Goal: Transaction & Acquisition: Purchase product/service

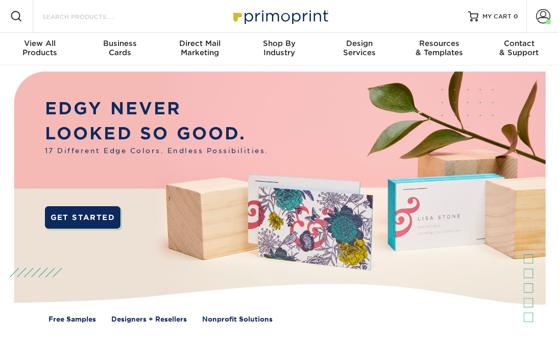
click at [120, 17] on input "Search Products" at bounding box center [91, 16] width 100 height 12
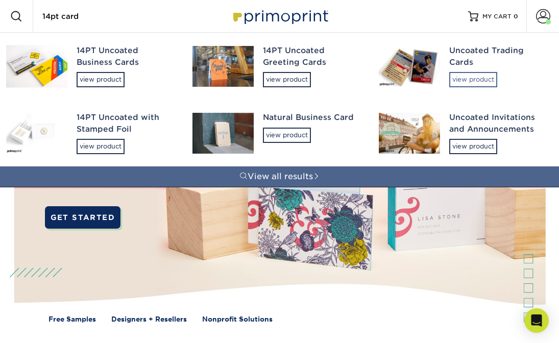
type input "14pt card"
click at [466, 75] on div "view product" at bounding box center [473, 79] width 48 height 15
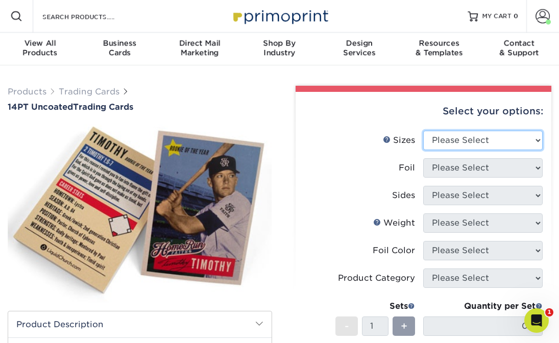
select select "2.50x3.50"
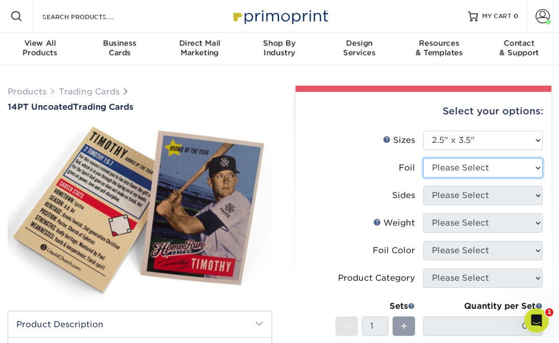
select select "0"
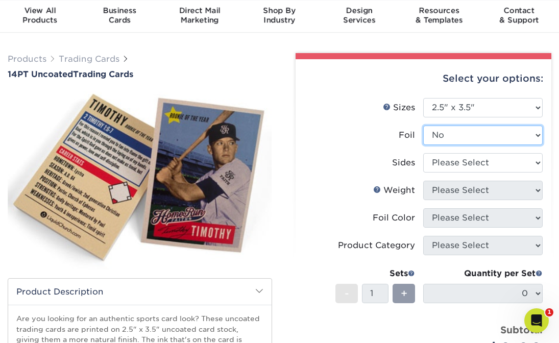
scroll to position [69, 0]
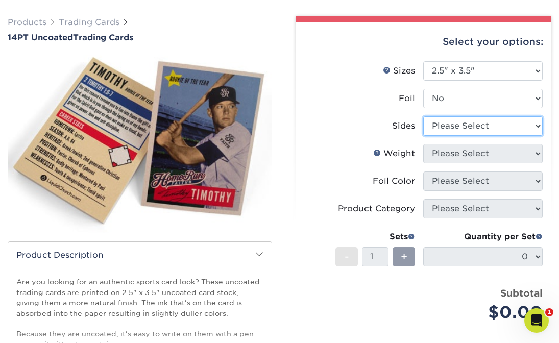
select select "13abbda7-1d64-4f25-8bb2-c179b224825d"
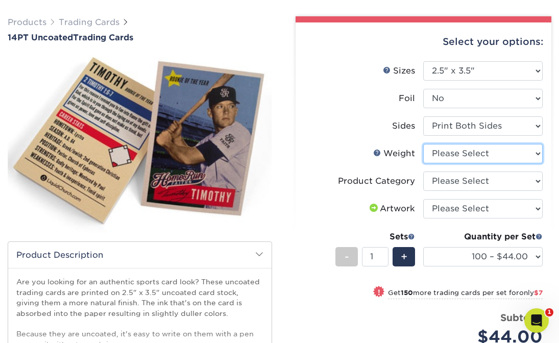
select select "14PT Uncoated"
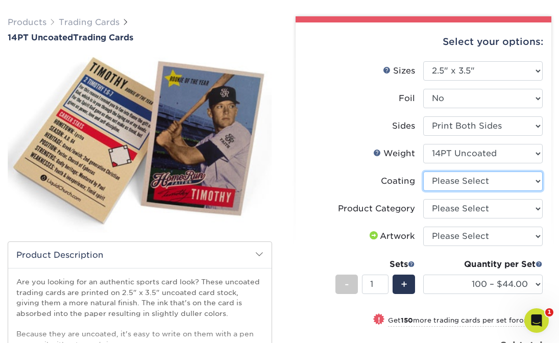
select select "3e7618de-abca-4bda-9f97-8b9129e913d8"
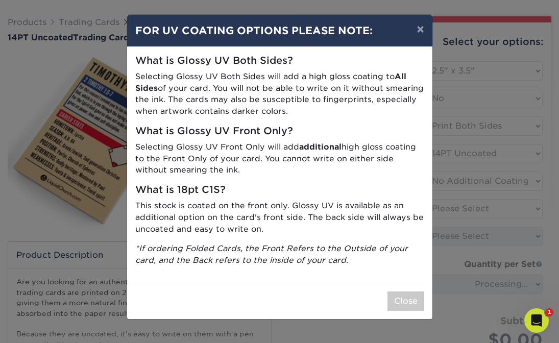
click at [400, 291] on button "Close" at bounding box center [405, 300] width 37 height 19
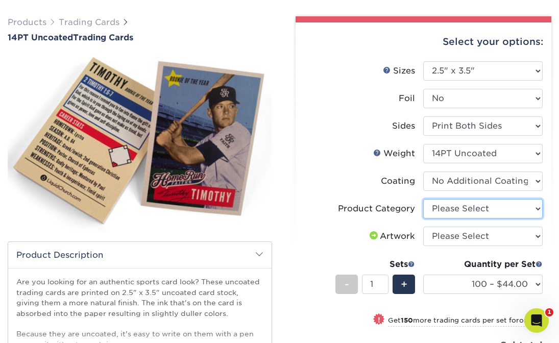
select select "c2f9bce9-36c2-409d-b101-c29d9d031e18"
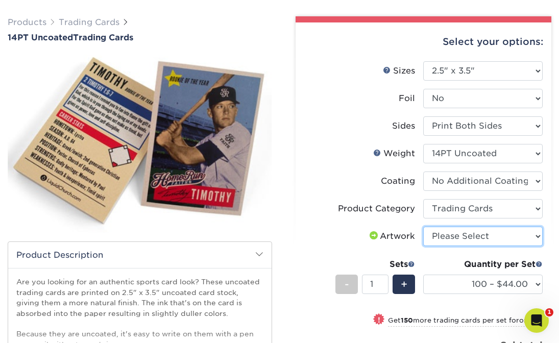
select select "upload"
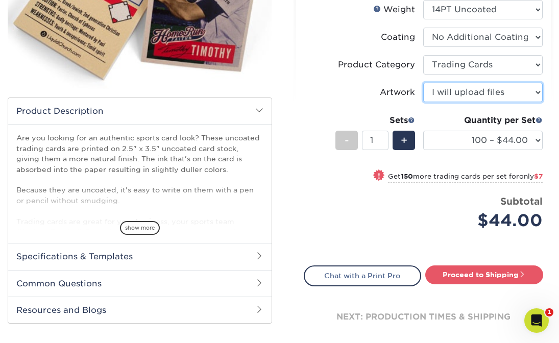
scroll to position [230, 0]
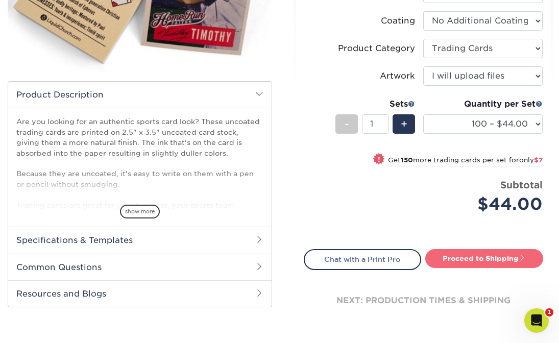
click at [441, 259] on link "Proceed to Shipping" at bounding box center [484, 258] width 118 height 18
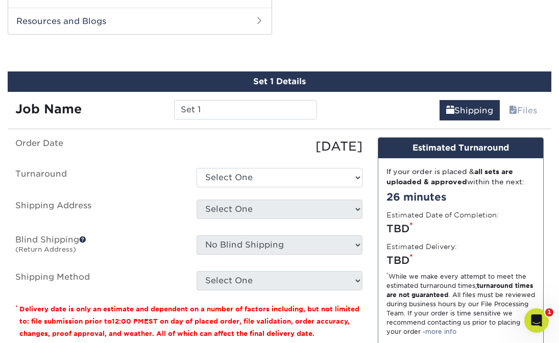
scroll to position [505, 0]
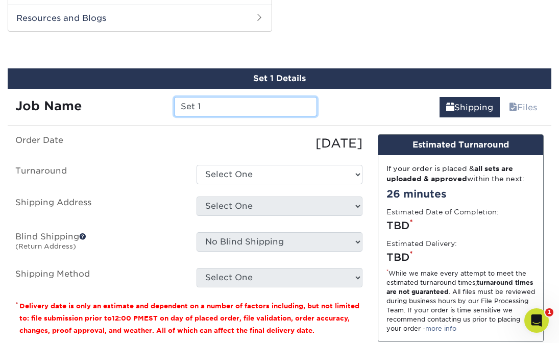
click at [209, 104] on input "Set 1" at bounding box center [245, 106] width 143 height 19
type input "Gracciano"
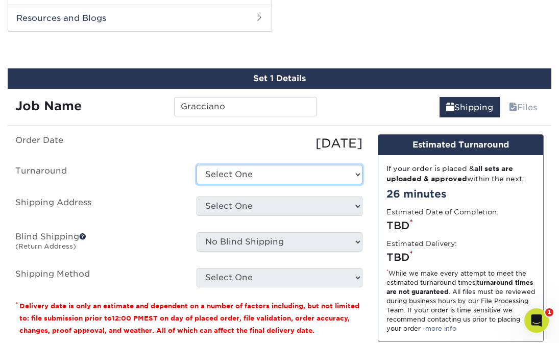
select select "b4a3e394-1d8e-43ea-8c6e-2db4cb57cbe9"
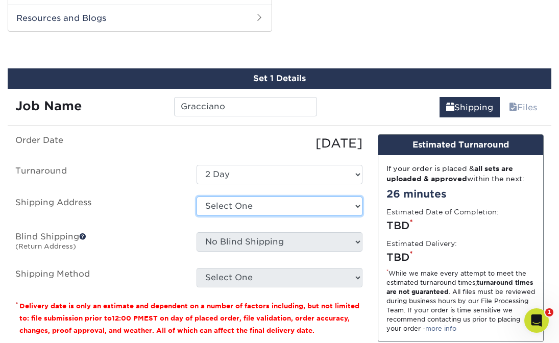
select select "280859"
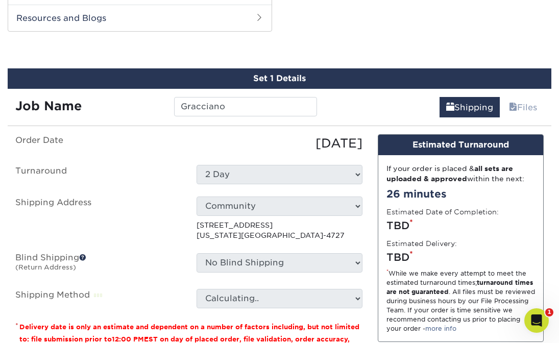
scroll to position [511, 0]
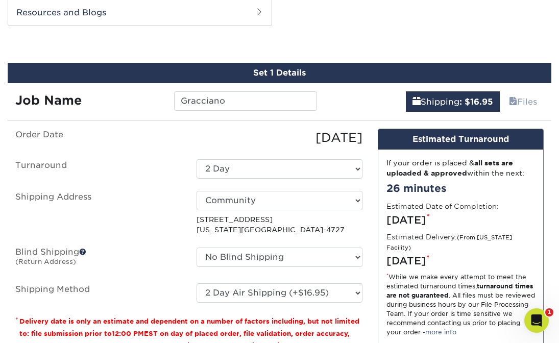
drag, startPoint x: 249, startPoint y: 203, endPoint x: 169, endPoint y: 208, distance: 80.3
click at [0, 0] on html "Resources Menu Search Products Account Welcome, Will Account Dashboard Active O…" at bounding box center [279, 104] width 559 height 1230
drag, startPoint x: 268, startPoint y: 252, endPoint x: 174, endPoint y: 253, distance: 93.9
click at [0, 0] on html "Resources Menu Search Products Account Welcome, Will Account Dashboard Active O…" at bounding box center [279, 104] width 559 height 1230
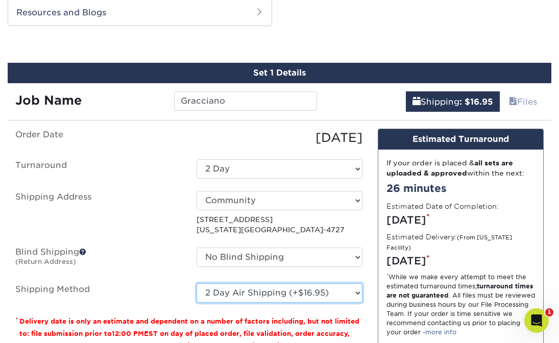
select select "13"
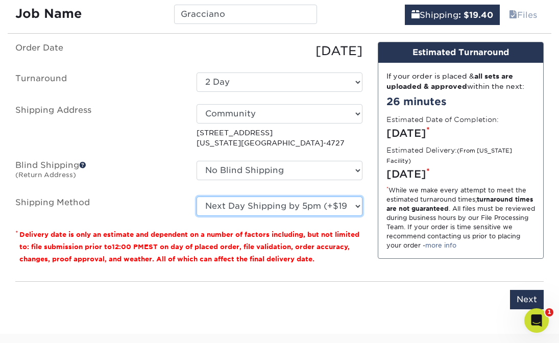
scroll to position [600, 0]
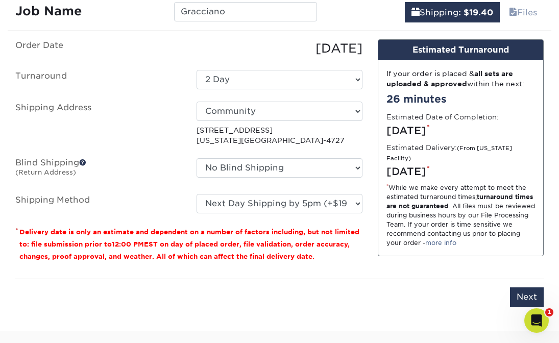
click at [401, 178] on div "If your order is placed & all sets are uploaded & approved within the next: 26 …" at bounding box center [460, 157] width 165 height 195
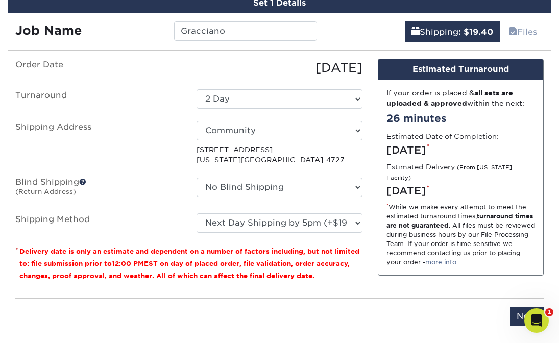
scroll to position [724, 0]
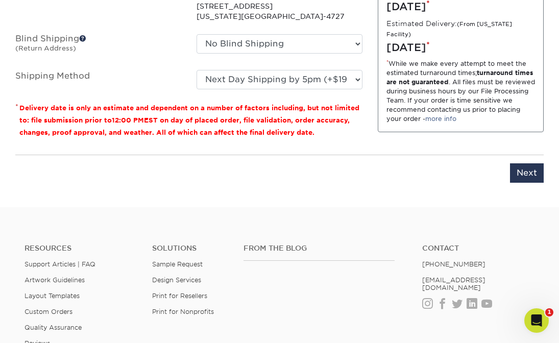
click at [520, 172] on input "Next" at bounding box center [527, 172] width 34 height 19
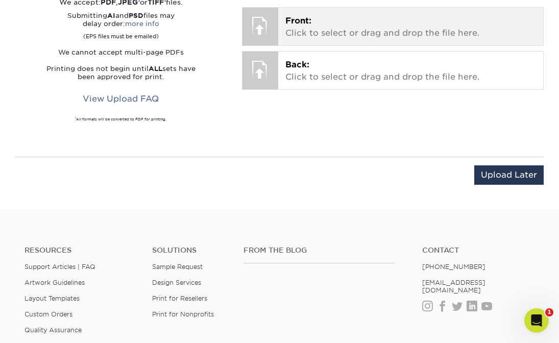
scroll to position [669, 0]
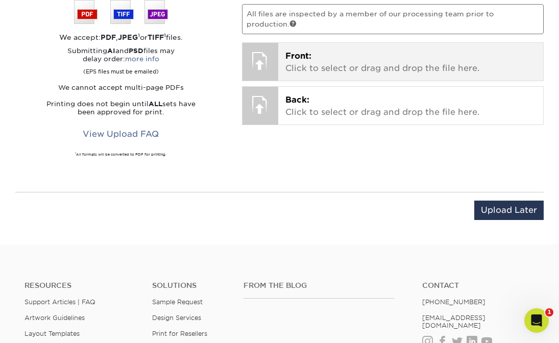
click at [309, 66] on p "Front: Click to select or drag and drop the file here." at bounding box center [410, 62] width 251 height 24
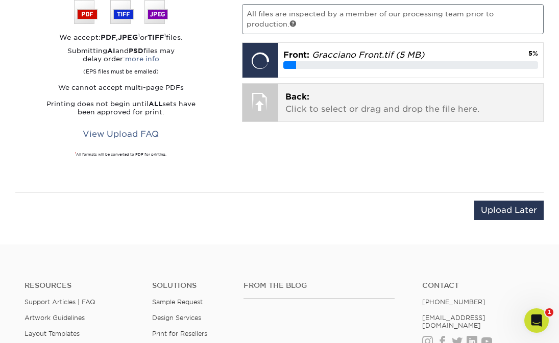
click at [290, 92] on span "Back:" at bounding box center [297, 97] width 24 height 10
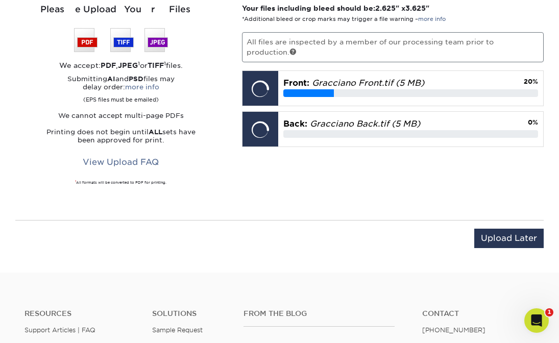
scroll to position [642, 0]
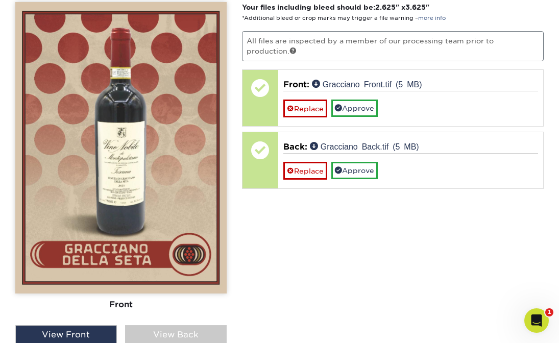
click at [148, 328] on div "View Back" at bounding box center [176, 334] width 102 height 19
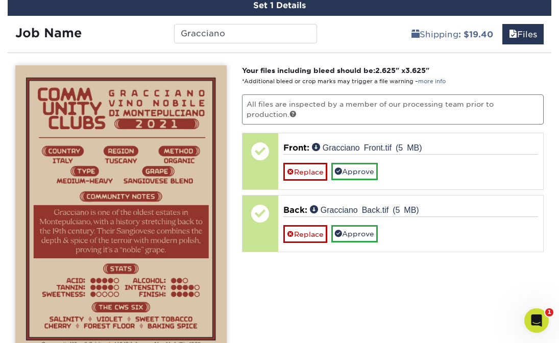
scroll to position [576, 0]
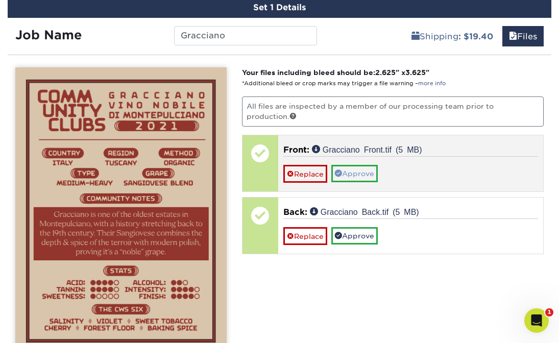
click at [356, 169] on link "Approve" at bounding box center [354, 173] width 46 height 17
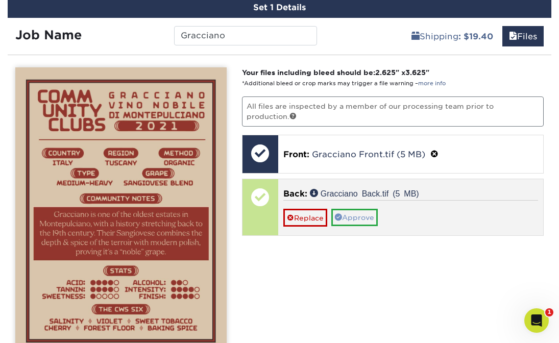
click at [357, 223] on link "Approve" at bounding box center [354, 217] width 46 height 17
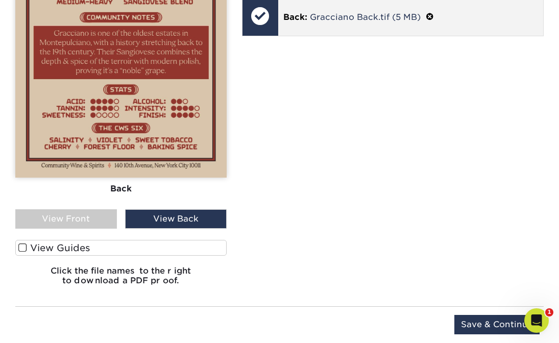
scroll to position [756, 0]
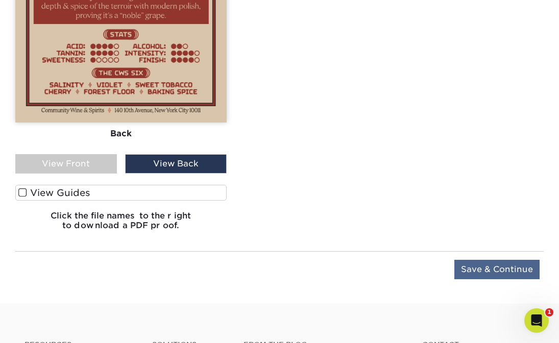
click at [495, 278] on input "Save & Continue" at bounding box center [496, 269] width 85 height 19
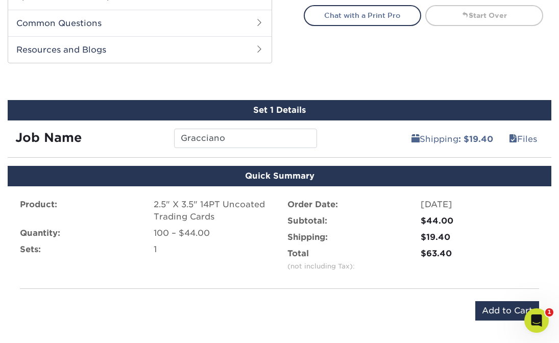
scroll to position [482, 0]
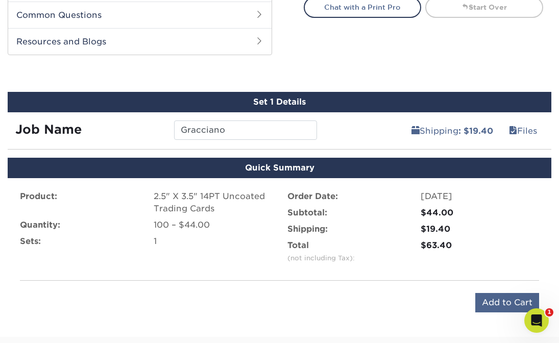
click at [510, 302] on input "Add to Cart" at bounding box center [507, 302] width 64 height 19
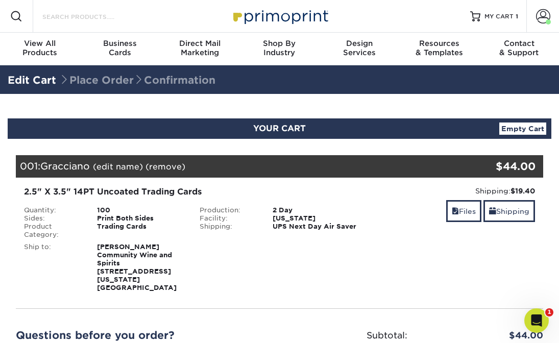
click at [72, 18] on input "Search Products" at bounding box center [91, 16] width 100 height 12
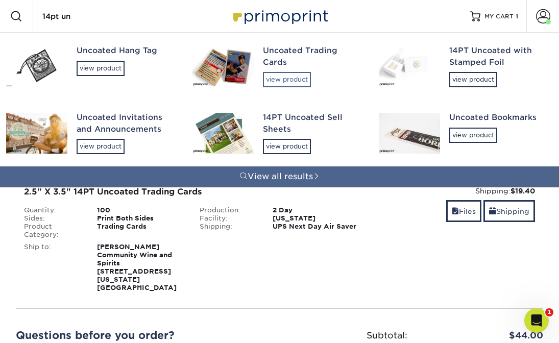
type input "14pt un"
click at [295, 78] on div "view product" at bounding box center [287, 79] width 48 height 15
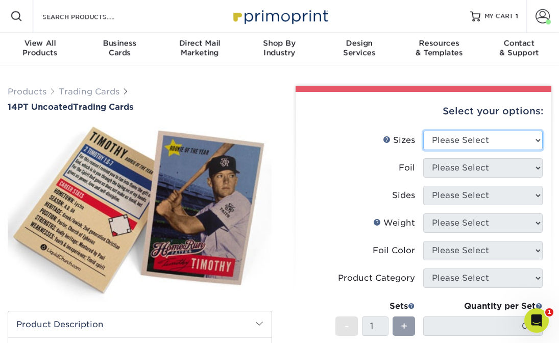
select select "2.50x3.50"
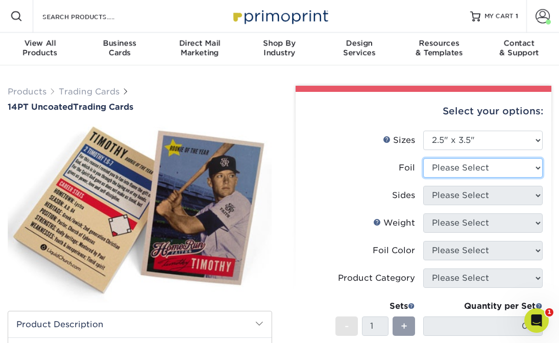
select select "0"
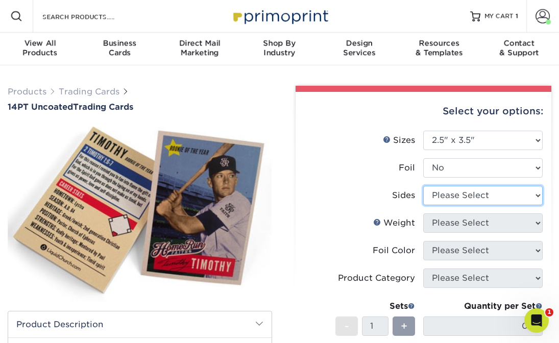
select select "13abbda7-1d64-4f25-8bb2-c179b224825d"
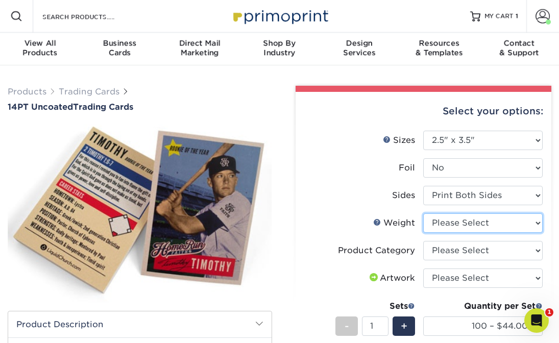
select select "14PT Uncoated"
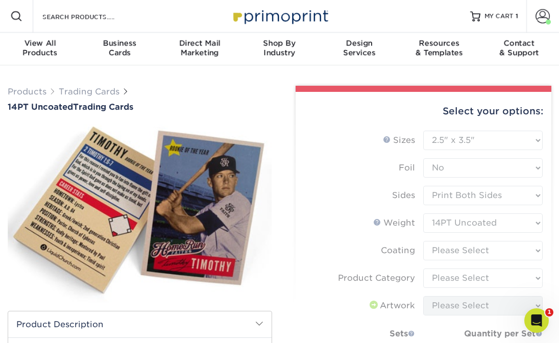
click at [444, 249] on form "Sizes Help Sizes Please Select 2.5" x 3.5" Foil Please Select Yes No -" at bounding box center [424, 287] width 240 height 312
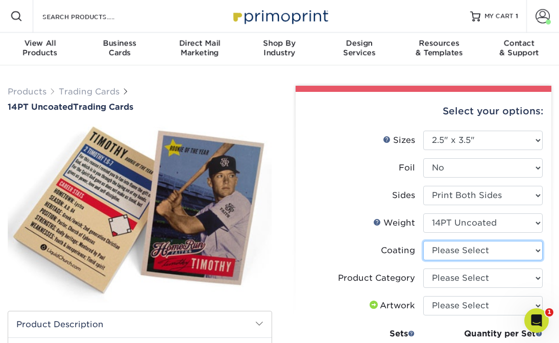
select select "3e7618de-abca-4bda-9f97-8b9129e913d8"
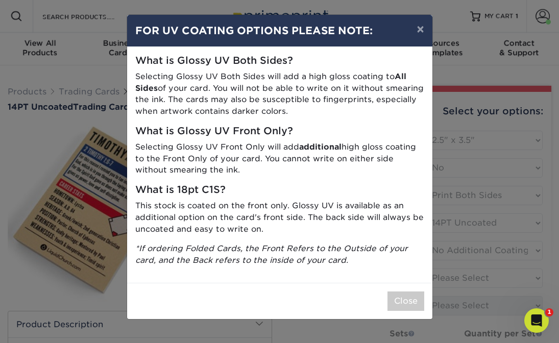
click at [393, 305] on div "Close" at bounding box center [279, 301] width 305 height 36
click at [394, 299] on button "Close" at bounding box center [405, 300] width 37 height 19
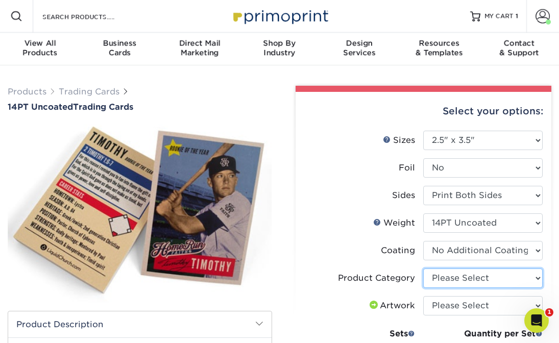
select select "c2f9bce9-36c2-409d-b101-c29d9d031e18"
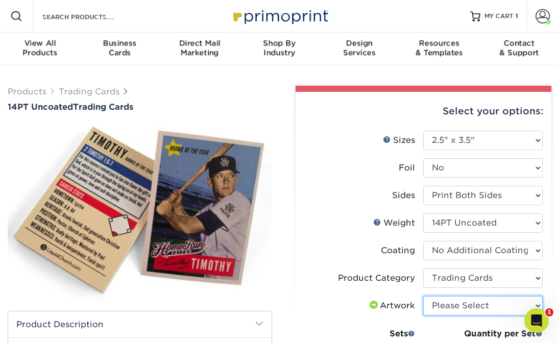
select select "upload"
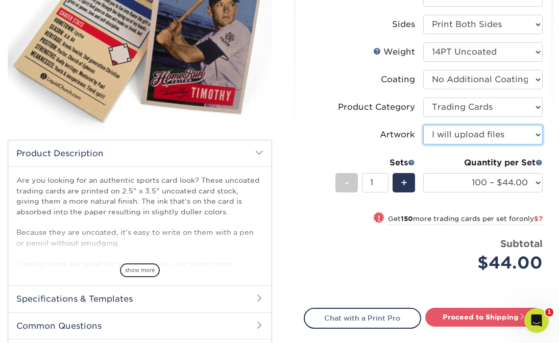
scroll to position [173, 0]
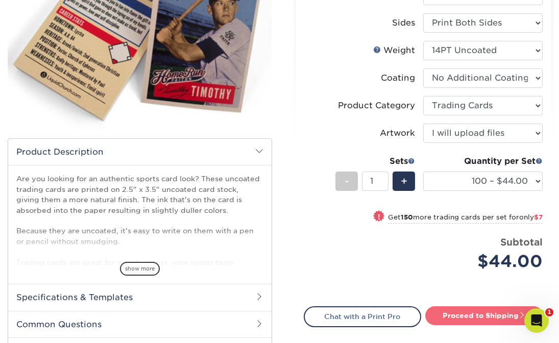
click at [446, 317] on link "Proceed to Shipping" at bounding box center [484, 315] width 118 height 18
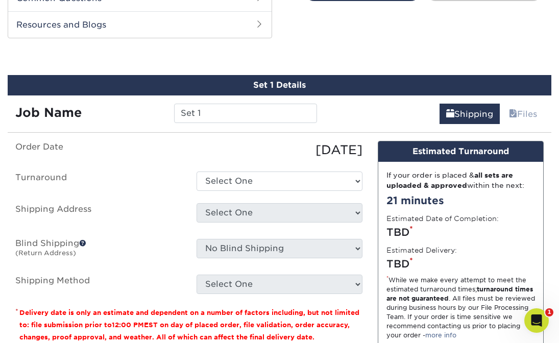
scroll to position [505, 0]
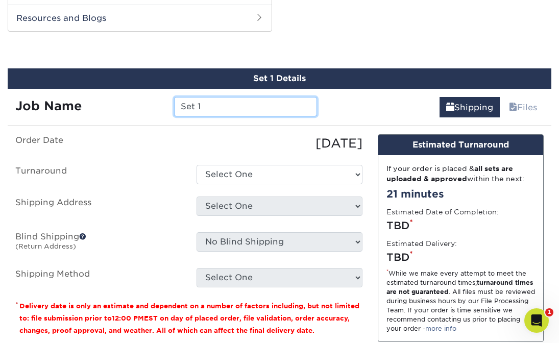
click at [204, 108] on input "Set 1" at bounding box center [245, 106] width 143 height 19
type input "Istine"
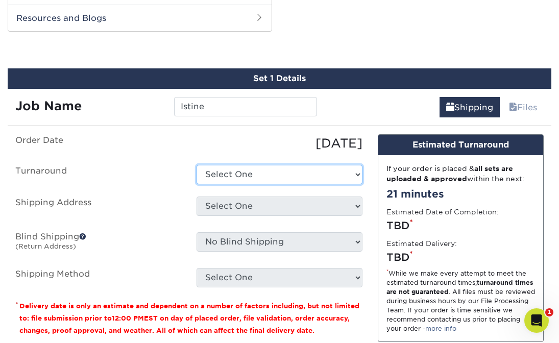
select select "b4a3e394-1d8e-43ea-8c6e-2db4cb57cbe9"
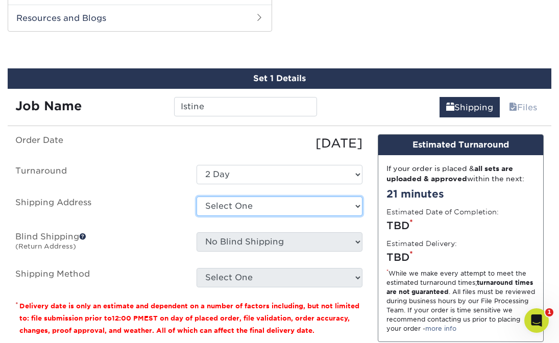
select select "280859"
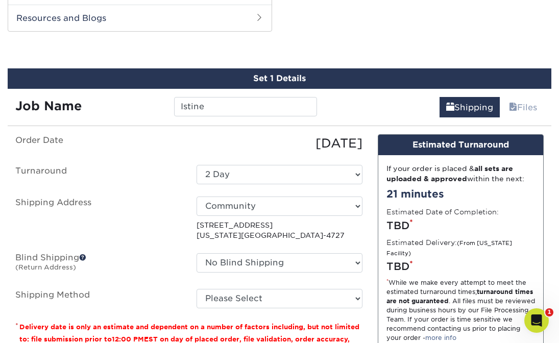
click at [249, 294] on html "Resources Menu Search Products Account Welcome, Will Account Dashboard Active O…" at bounding box center [279, 110] width 559 height 1230
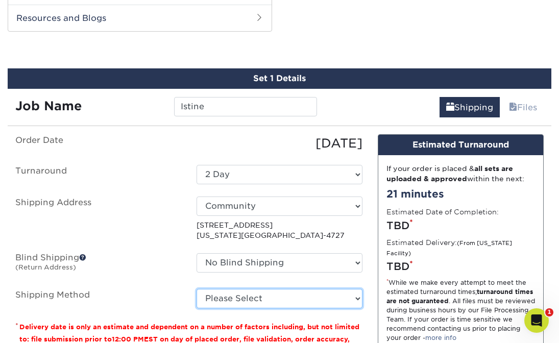
click at [249, 294] on select "Please Select 3 Day Shipping Service (+$16.46) Ground Shipping (+$16.79) 2 Day …" at bounding box center [279, 298] width 166 height 19
select select "13"
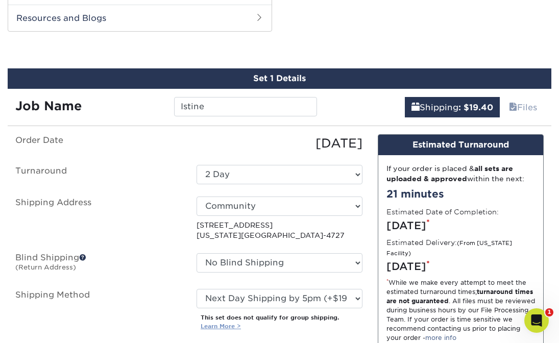
click at [224, 323] on link "Learn More >" at bounding box center [221, 326] width 40 height 7
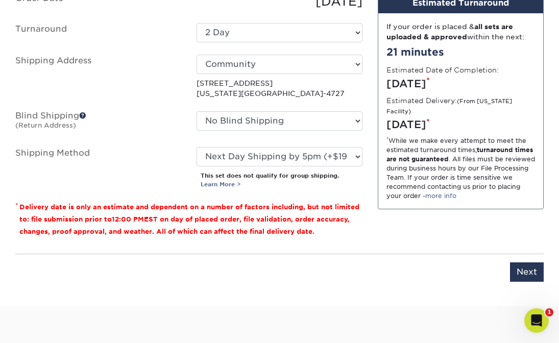
scroll to position [666, 0]
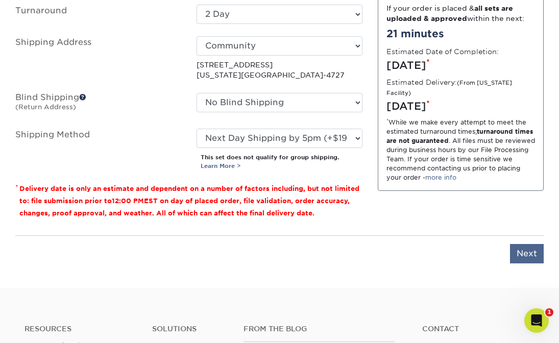
click at [525, 250] on input "Next" at bounding box center [527, 253] width 34 height 19
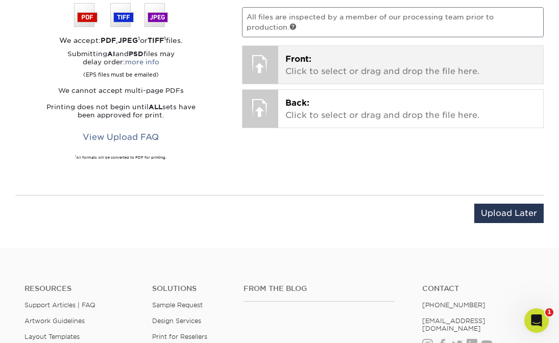
click at [308, 55] on span "Front:" at bounding box center [298, 59] width 26 height 10
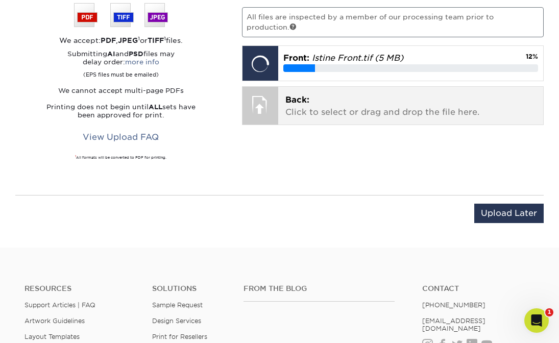
click at [317, 101] on p "Back: Click to select or drag and drop the file here." at bounding box center [410, 106] width 251 height 24
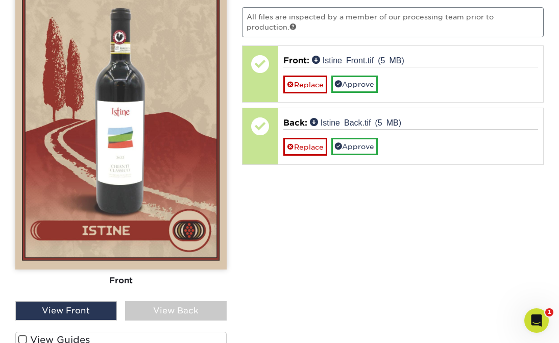
click at [347, 83] on link "Approve" at bounding box center [354, 84] width 46 height 17
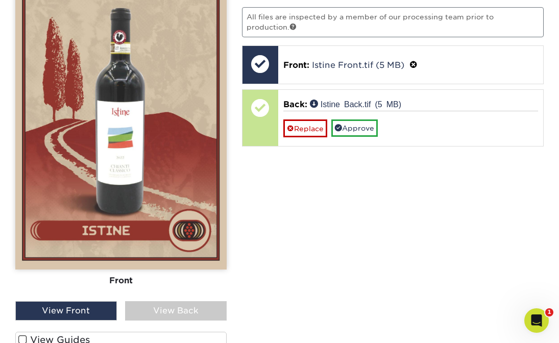
click at [159, 301] on div "View Back" at bounding box center [176, 310] width 102 height 19
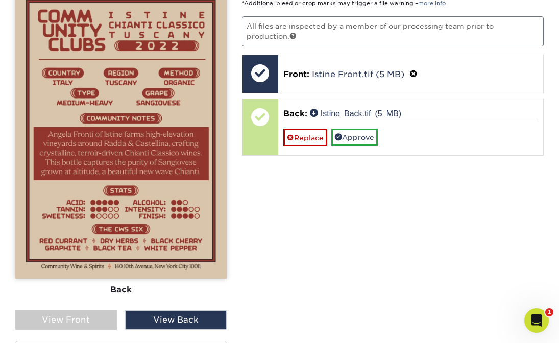
scroll to position [656, 0]
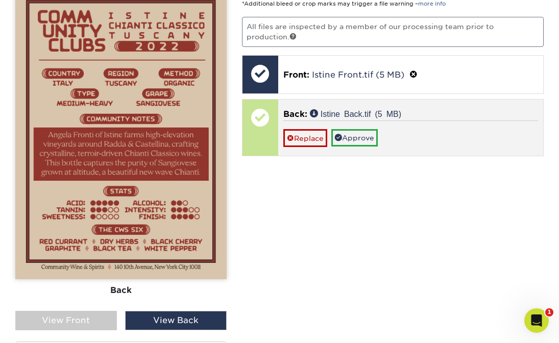
click at [352, 132] on link "Approve" at bounding box center [354, 137] width 46 height 17
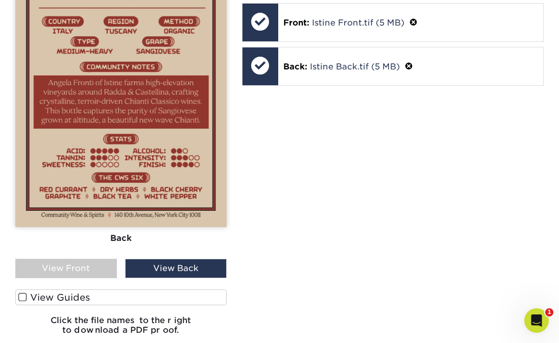
scroll to position [787, 0]
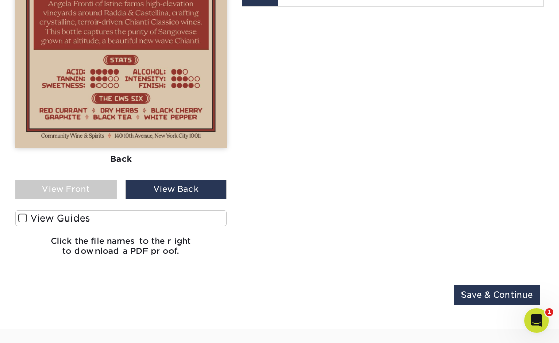
click at [480, 291] on input "Save & Continue" at bounding box center [496, 294] width 85 height 19
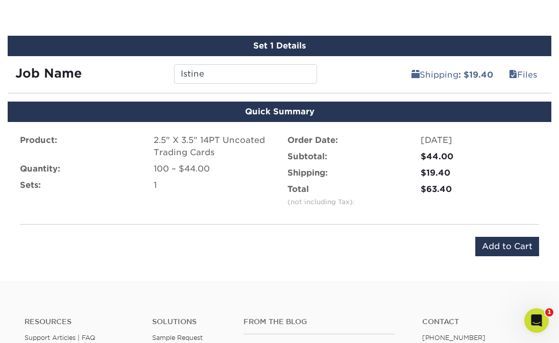
scroll to position [537, 0]
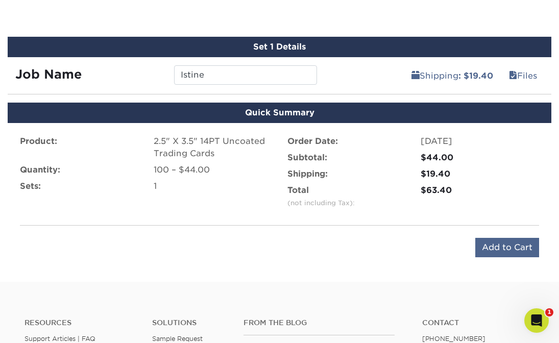
click at [494, 248] on input "Add to Cart" at bounding box center [507, 247] width 64 height 19
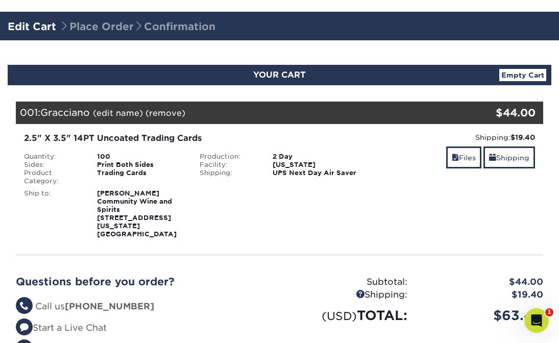
scroll to position [54, 0]
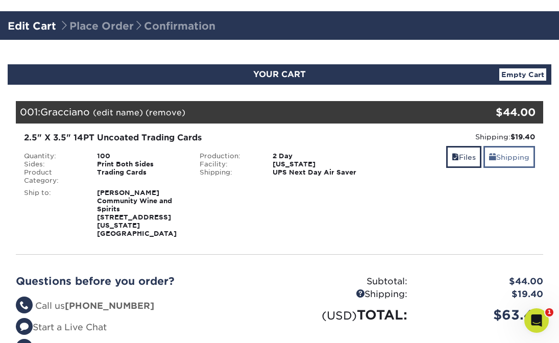
click at [495, 154] on link "Shipping" at bounding box center [509, 157] width 52 height 22
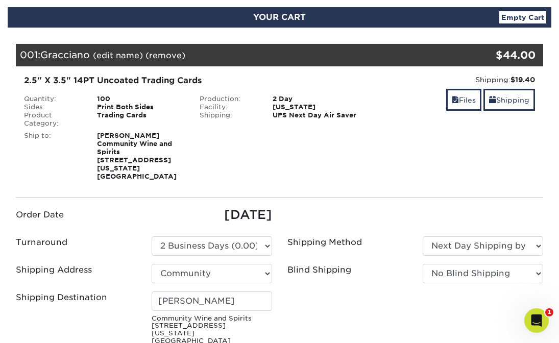
scroll to position [79, 0]
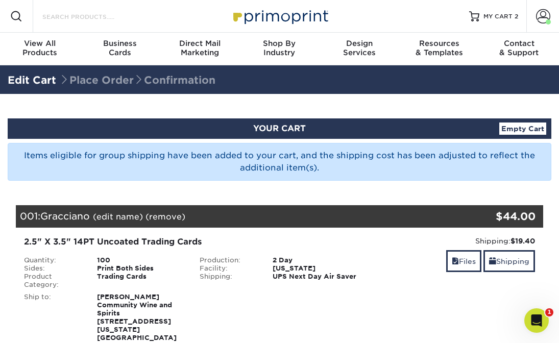
click at [138, 18] on input "Search Products" at bounding box center [91, 16] width 100 height 12
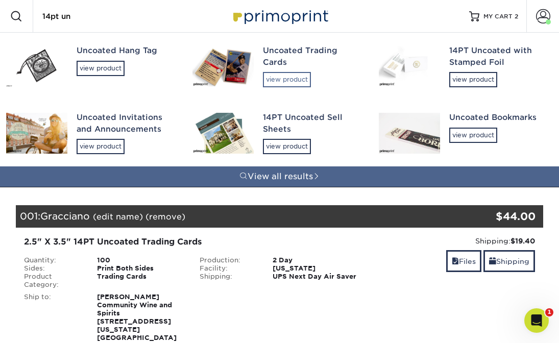
type input "14pt un"
click at [273, 79] on div "view product" at bounding box center [287, 79] width 48 height 15
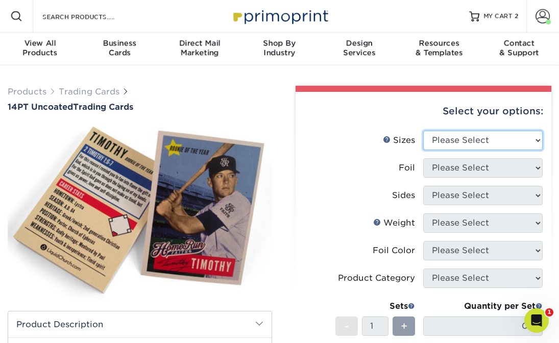
select select "2.50x3.50"
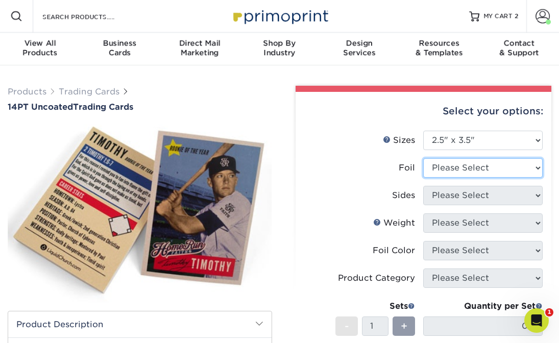
select select "0"
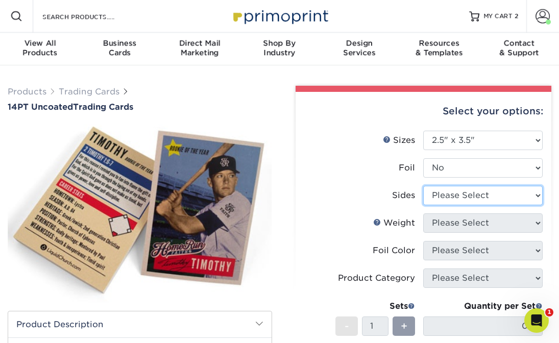
select select "13abbda7-1d64-4f25-8bb2-c179b224825d"
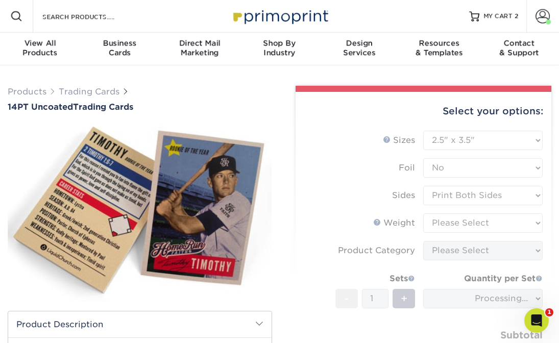
click at [450, 217] on form "Sizes Help Sizes Please Select 2.5" x 3.5" Foil Please Select Yes No -" at bounding box center [424, 259] width 240 height 257
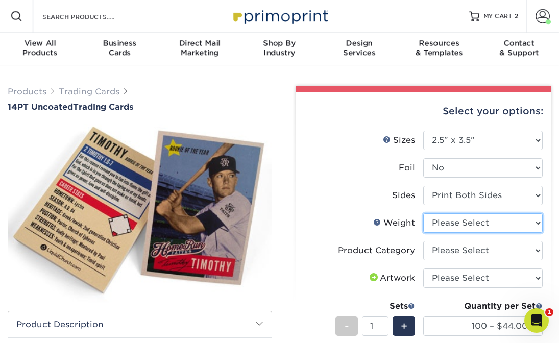
select select "14PT Uncoated"
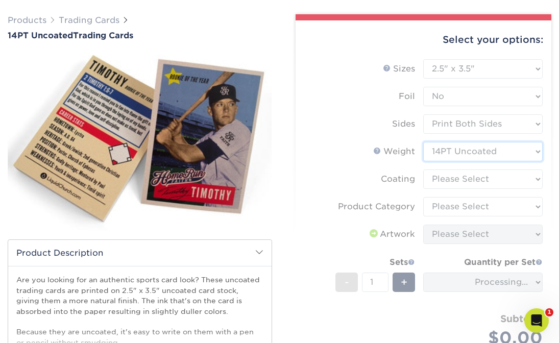
scroll to position [77, 0]
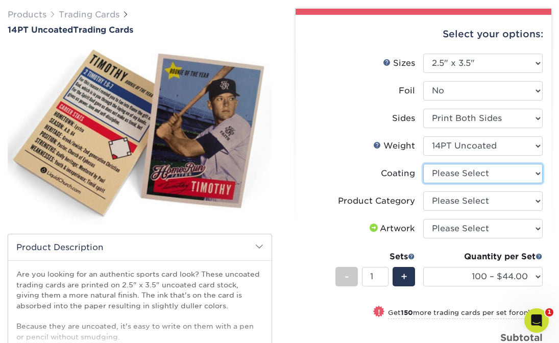
select select "3e7618de-abca-4bda-9f97-8b9129e913d8"
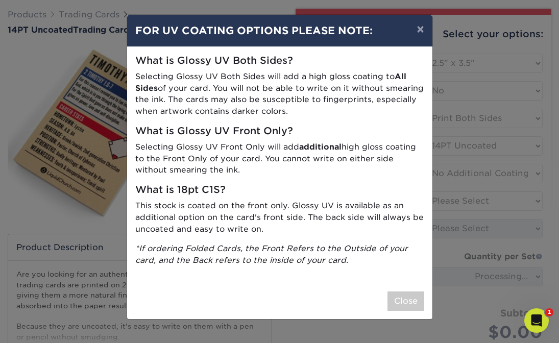
click at [403, 294] on button "Close" at bounding box center [405, 300] width 37 height 19
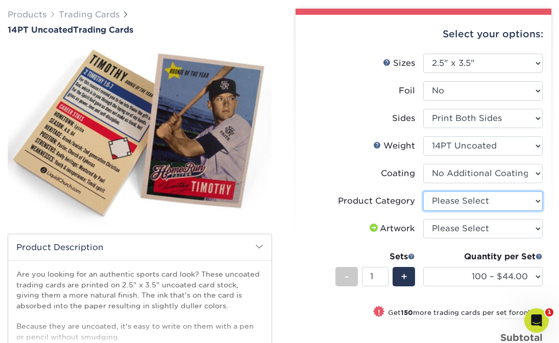
select select "c2f9bce9-36c2-409d-b101-c29d9d031e18"
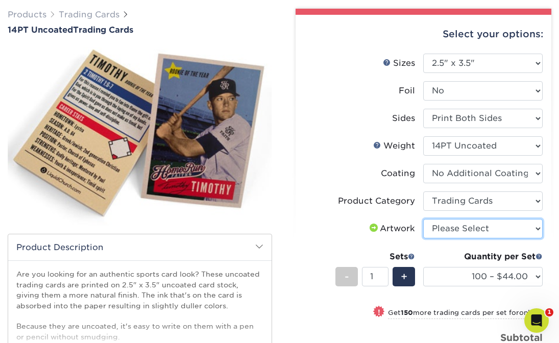
select select "upload"
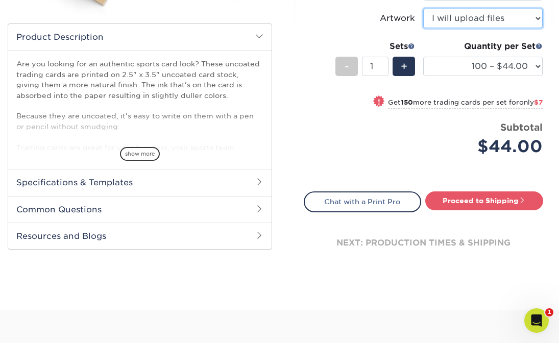
scroll to position [291, 0]
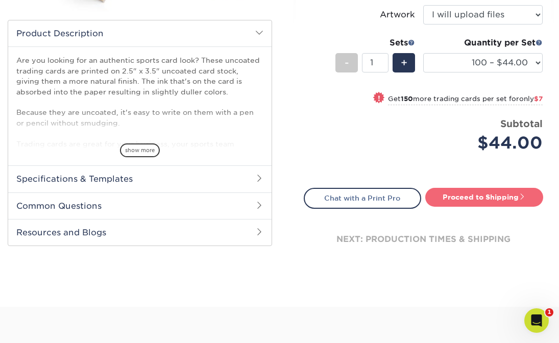
click at [491, 196] on link "Proceed to Shipping" at bounding box center [484, 197] width 118 height 18
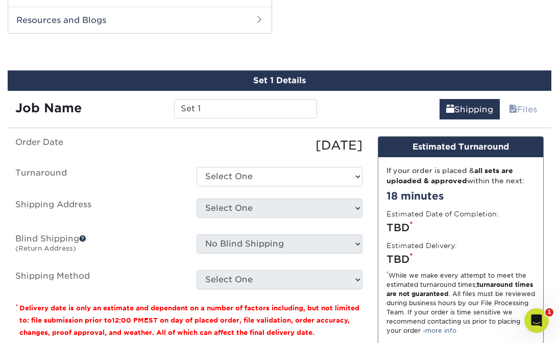
scroll to position [505, 0]
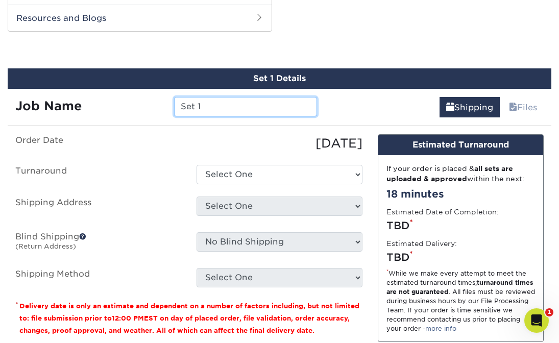
click at [196, 104] on input "Set 1" at bounding box center [245, 106] width 143 height 19
type input "Pietranera"
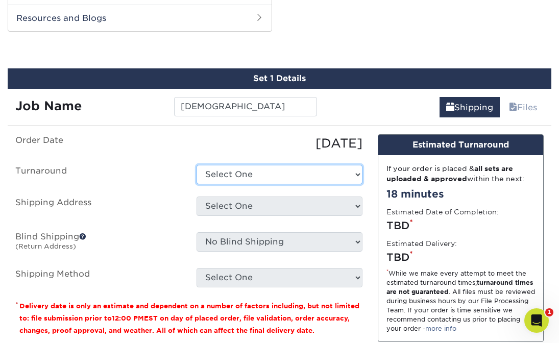
select select "b4a3e394-1d8e-43ea-8c6e-2db4cb57cbe9"
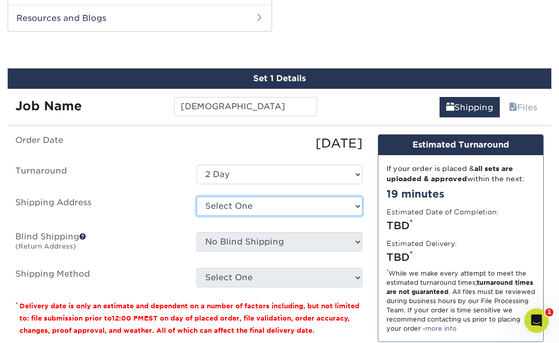
select select "280859"
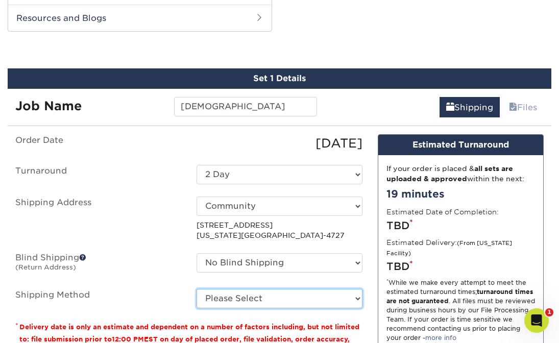
select select "13"
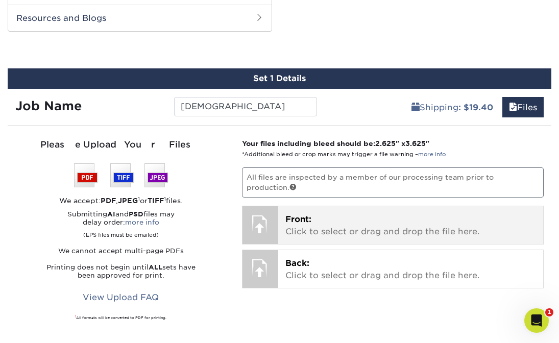
click at [314, 213] on p "Front: Click to select or drag and drop the file here." at bounding box center [410, 225] width 251 height 24
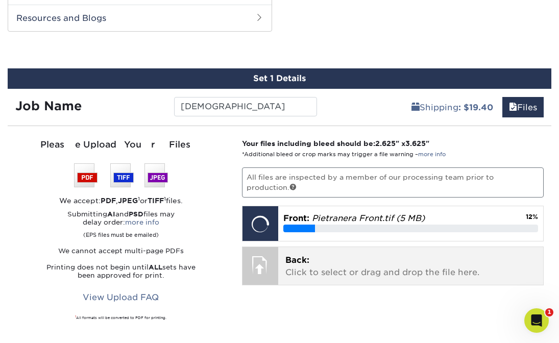
click at [309, 254] on p "Back: Click to select or drag and drop the file here." at bounding box center [410, 266] width 251 height 24
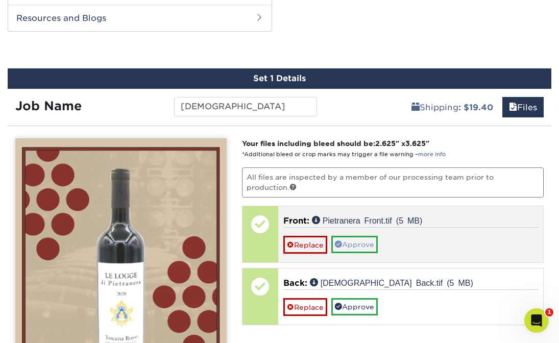
click at [359, 236] on link "Approve" at bounding box center [354, 244] width 46 height 17
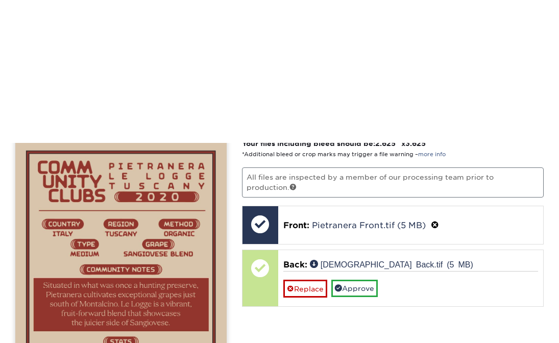
scroll to position [647, 0]
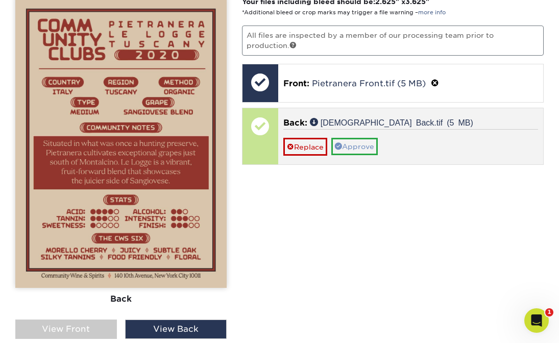
click at [362, 148] on link "Approve" at bounding box center [354, 146] width 46 height 17
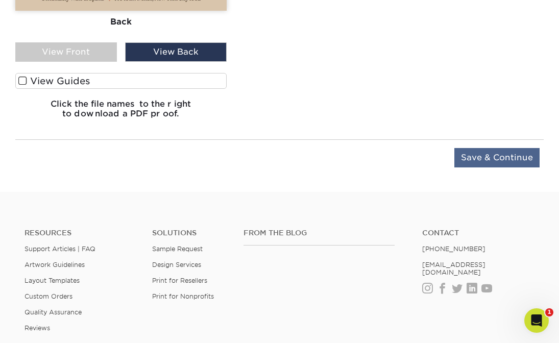
click at [495, 148] on input "Save & Continue" at bounding box center [496, 157] width 85 height 19
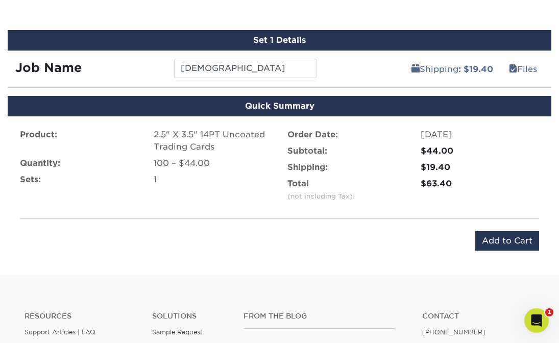
scroll to position [546, 0]
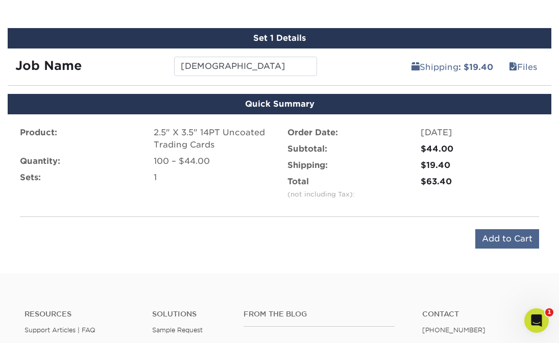
click at [501, 235] on input "Add to Cart" at bounding box center [507, 238] width 64 height 19
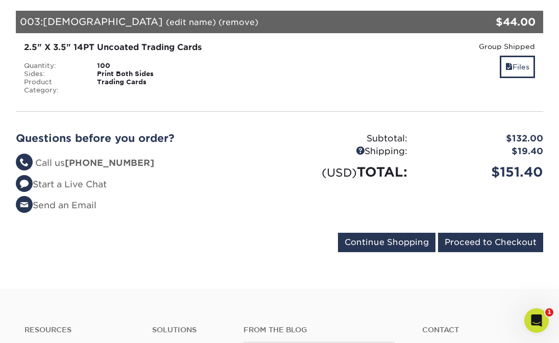
scroll to position [436, 0]
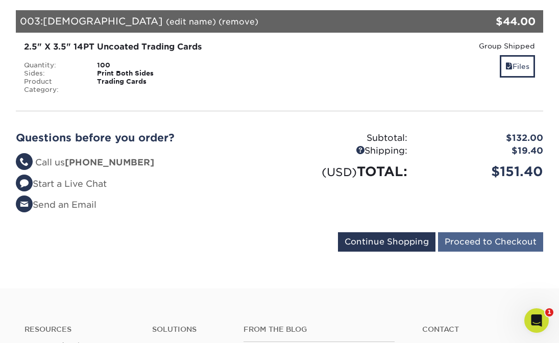
click at [494, 232] on input "Proceed to Checkout" at bounding box center [490, 241] width 105 height 19
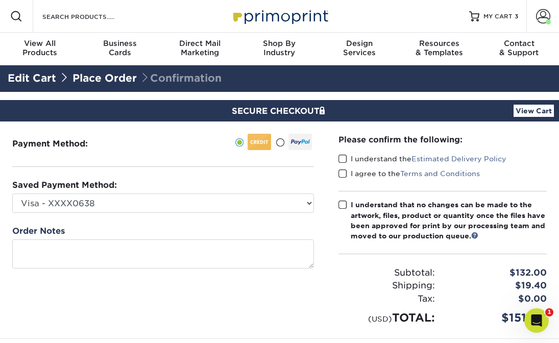
scroll to position [2, 0]
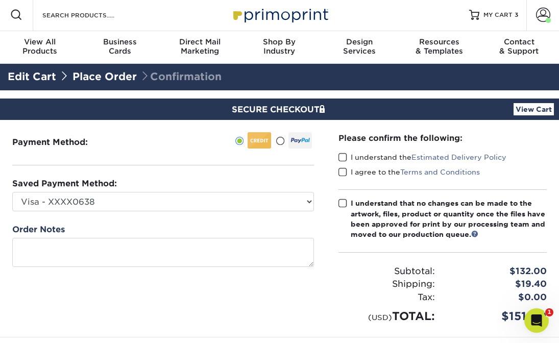
click at [338, 154] on span at bounding box center [342, 158] width 9 height 10
click at [0, 0] on input "I understand the Estimated Delivery Policy" at bounding box center [0, 0] width 0 height 0
click at [341, 173] on span at bounding box center [342, 172] width 9 height 10
click at [0, 0] on input "I agree to the Terms and Conditions" at bounding box center [0, 0] width 0 height 0
click at [343, 200] on span at bounding box center [342, 204] width 9 height 10
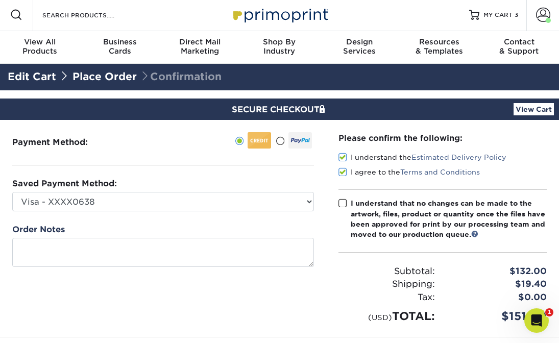
click at [0, 0] on input "I understand that no changes can be made to the artwork, files, product or quan…" at bounding box center [0, 0] width 0 height 0
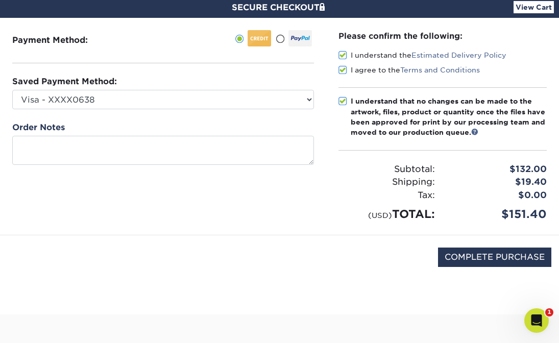
scroll to position [105, 0]
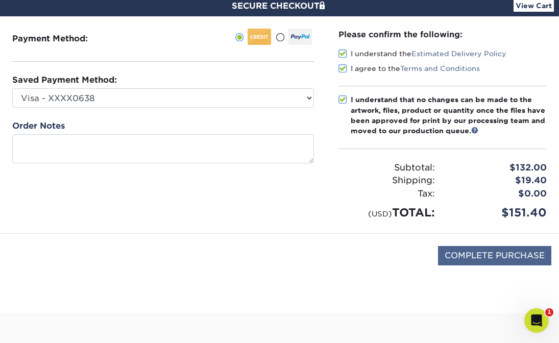
click at [497, 249] on input "COMPLETE PURCHASE" at bounding box center [494, 255] width 113 height 19
type input "PROCESSING, PLEASE WAIT..."
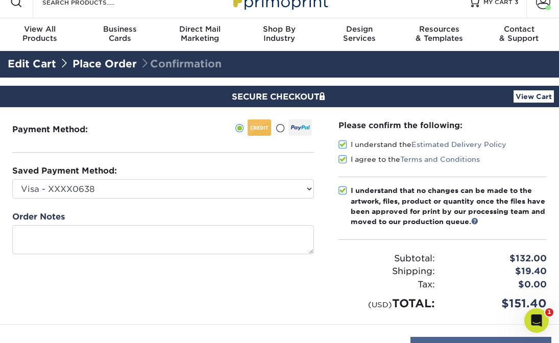
scroll to position [0, 0]
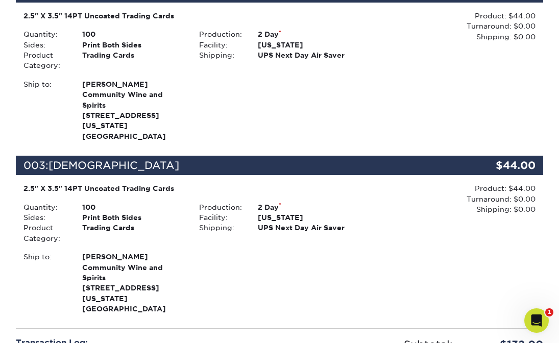
scroll to position [629, 0]
